Goal: Transaction & Acquisition: Purchase product/service

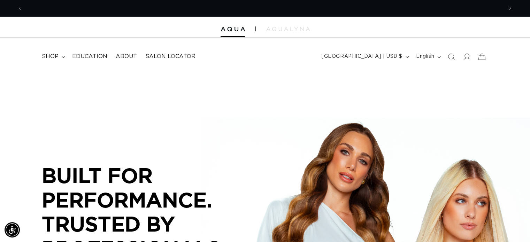
scroll to position [0, 960]
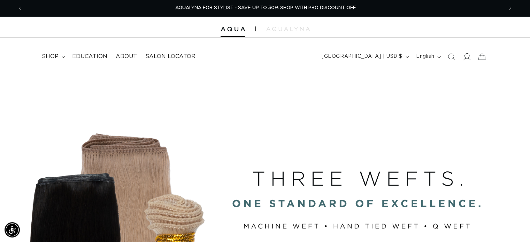
click at [464, 57] on icon at bounding box center [465, 56] width 7 height 7
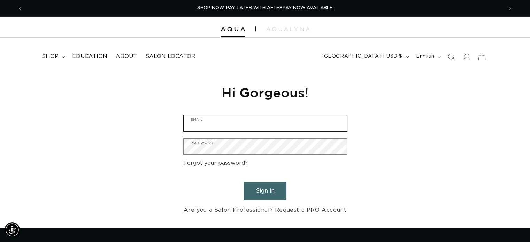
type input "copperblondehs@gmail.com"
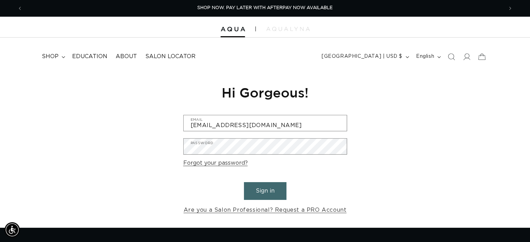
click at [275, 186] on button "Sign in" at bounding box center [265, 191] width 42 height 18
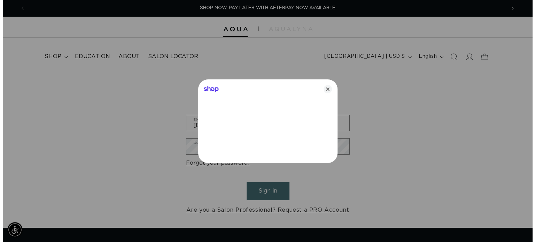
scroll to position [0, 485]
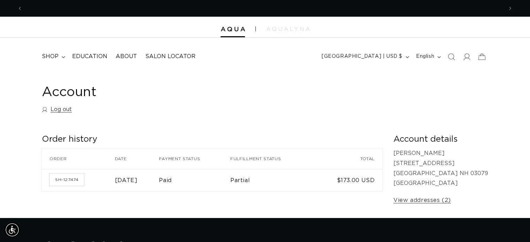
scroll to position [0, 960]
click at [48, 57] on span "shop" at bounding box center [50, 56] width 17 height 7
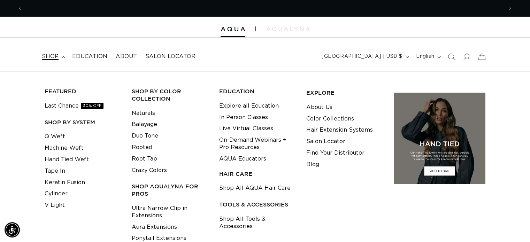
scroll to position [0, 480]
click at [56, 180] on link "Keratin Fusion" at bounding box center [65, 182] width 40 height 11
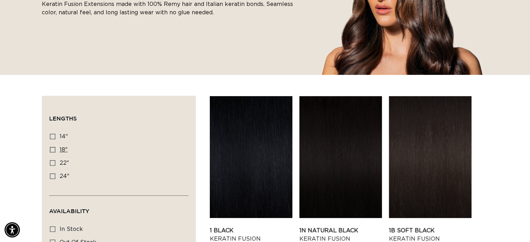
click at [51, 148] on icon at bounding box center [53, 150] width 6 height 6
click at [51, 148] on input "18" 18" (47 products)" at bounding box center [53, 150] width 6 height 6
checkbox input "true"
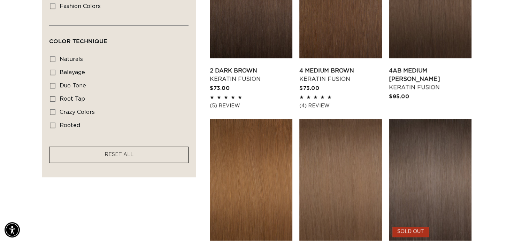
scroll to position [0, 960]
click at [52, 73] on icon at bounding box center [53, 73] width 6 height 6
click at [52, 73] on input "balayage balayage (5 products)" at bounding box center [53, 73] width 6 height 6
checkbox input "true"
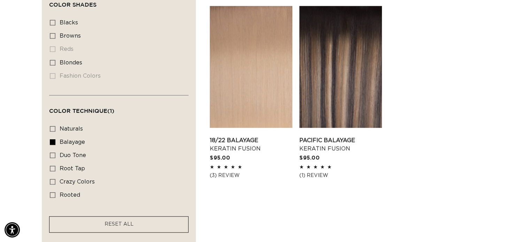
scroll to position [0, 960]
click at [53, 166] on icon at bounding box center [53, 169] width 6 height 6
click at [53, 166] on input "root tap root tap (6 products)" at bounding box center [53, 169] width 6 height 6
checkbox input "true"
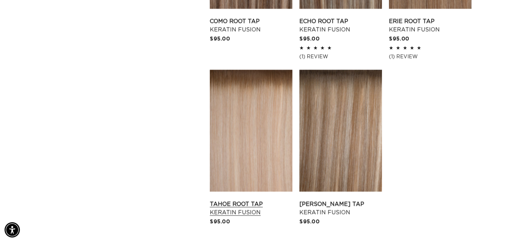
scroll to position [0, 960]
click at [232, 214] on link "Tahoe Root Tap Keratin Fusion" at bounding box center [251, 208] width 83 height 17
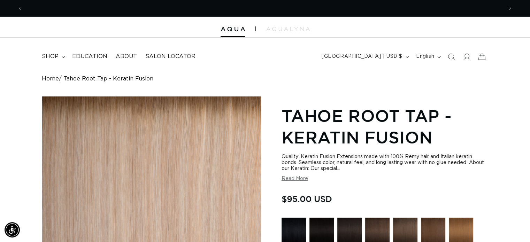
scroll to position [0, 480]
click at [301, 179] on button "Read More" at bounding box center [294, 179] width 26 height 6
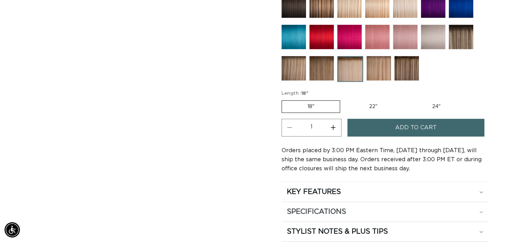
click at [480, 207] on div "SPECIFICATIONS" at bounding box center [385, 211] width 196 height 9
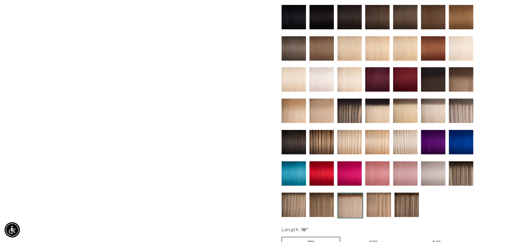
click at [410, 110] on img at bounding box center [405, 111] width 24 height 24
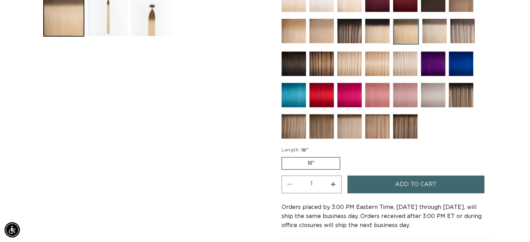
click at [404, 185] on span "Add to cart" at bounding box center [415, 184] width 41 height 18
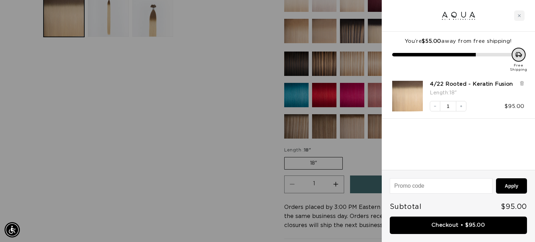
scroll to position [0, 485]
click at [463, 104] on button "Increase quantity" at bounding box center [461, 106] width 10 height 10
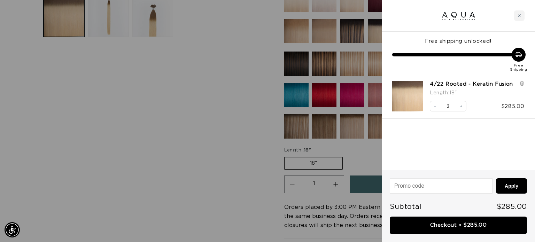
click at [463, 104] on button "Increase quantity" at bounding box center [461, 106] width 10 height 10
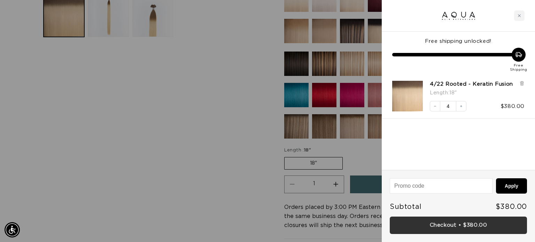
click at [476, 222] on link "Checkout • $380.00" at bounding box center [458, 226] width 137 height 18
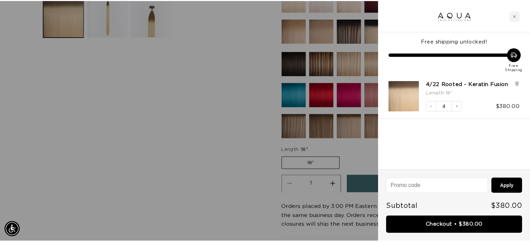
scroll to position [0, 0]
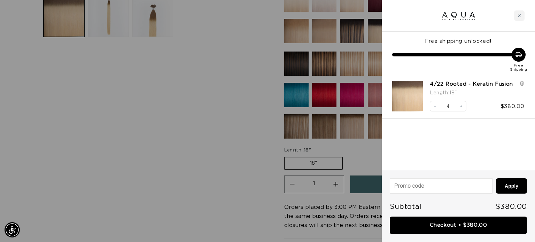
click at [189, 125] on div at bounding box center [267, 121] width 535 height 242
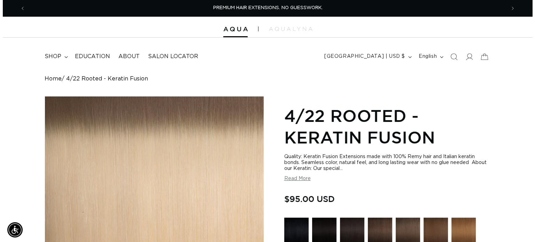
scroll to position [0, 480]
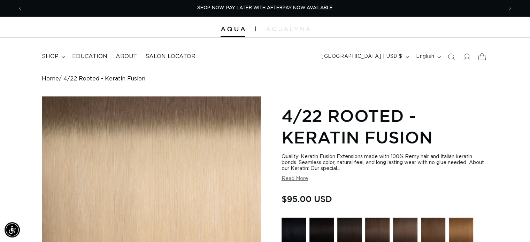
click at [486, 60] on icon at bounding box center [481, 56] width 16 height 16
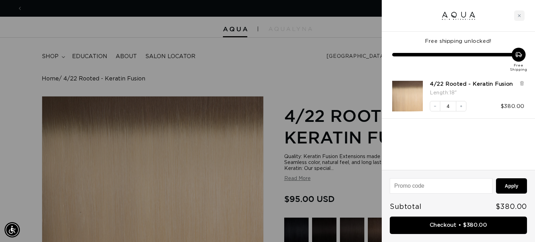
scroll to position [0, 971]
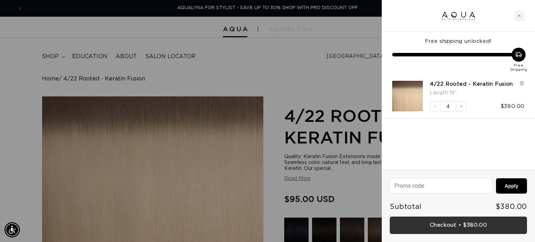
click at [457, 225] on link "Checkout • $380.00" at bounding box center [458, 226] width 137 height 18
